Goal: Use online tool/utility

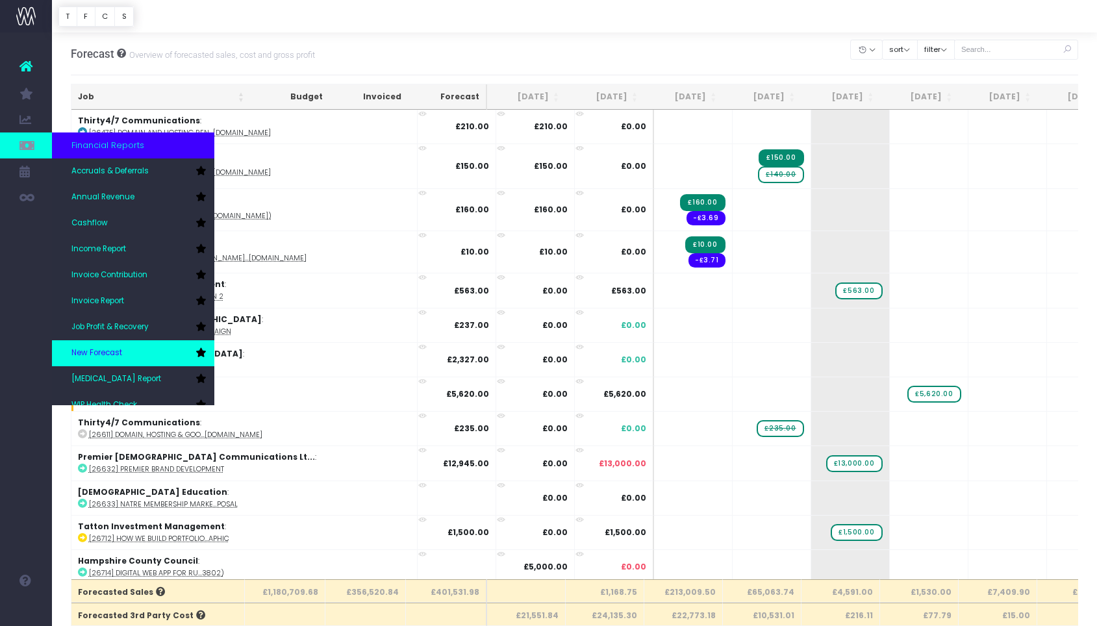
click at [107, 349] on span "New Forecast" at bounding box center [96, 354] width 51 height 12
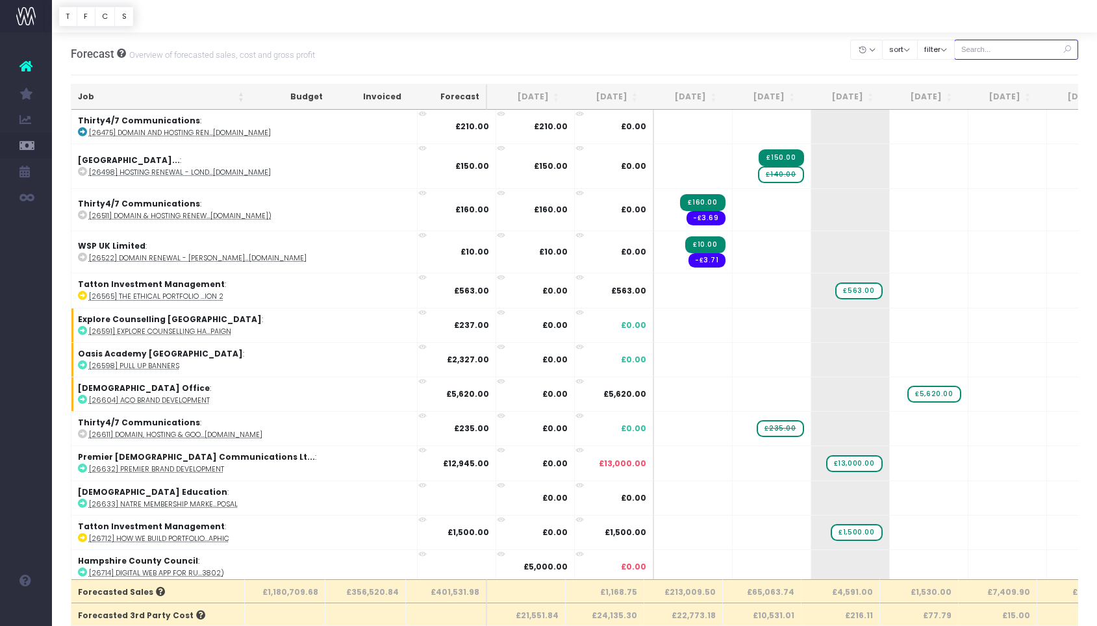
click at [993, 52] on input "text" at bounding box center [1016, 50] width 125 height 20
paste input "28758"
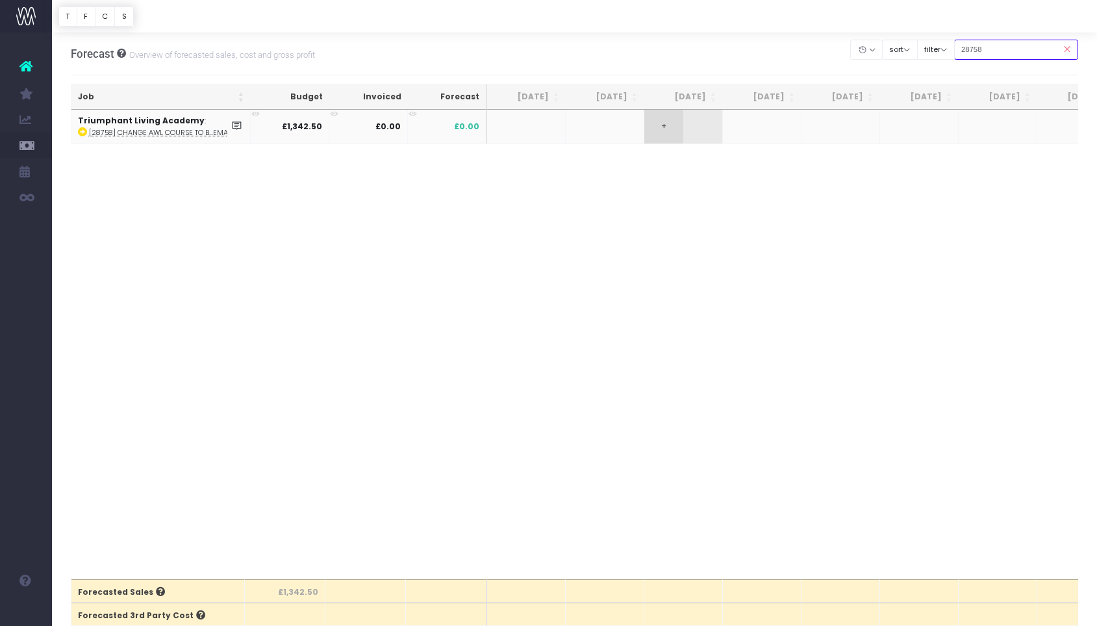
type input "28758"
click at [675, 123] on span "+" at bounding box center [663, 127] width 39 height 34
click at [697, 207] on body "Oh my... this is bad. wayahead wasn't able to load this page. Please contact su…" at bounding box center [548, 313] width 1097 height 626
